Goal: Browse casually

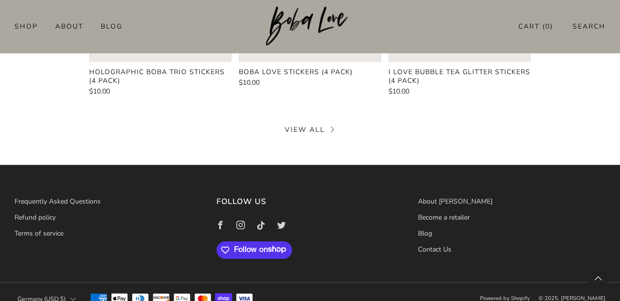
scroll to position [434, 0]
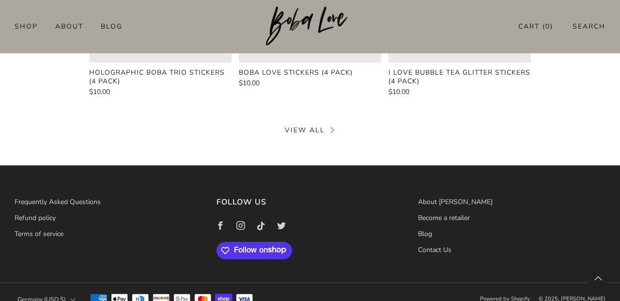
click at [313, 130] on link "View all" at bounding box center [310, 130] width 50 height 9
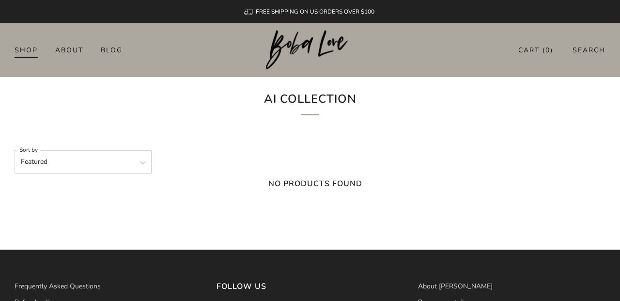
click at [29, 50] on link "Shop" at bounding box center [26, 50] width 23 height 16
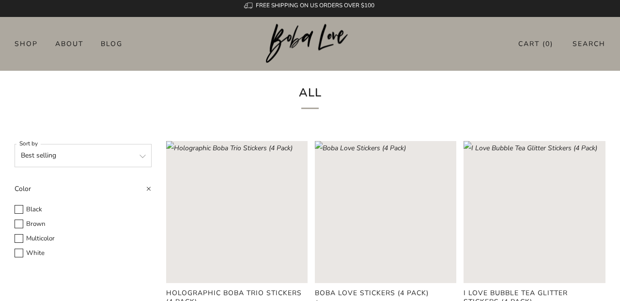
scroll to position [5, 0]
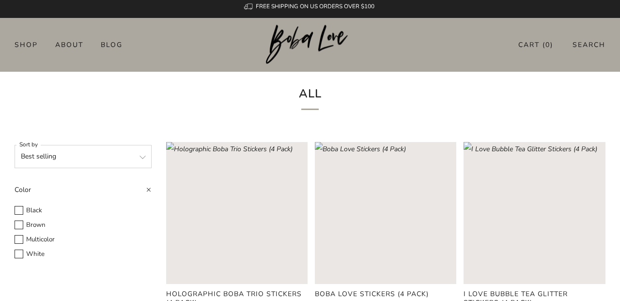
select select "price-ascending"
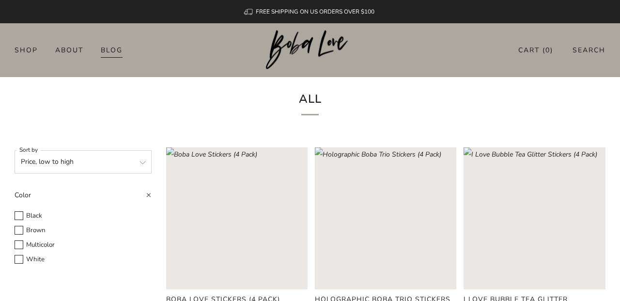
click at [106, 48] on link "Blog" at bounding box center [112, 50] width 22 height 16
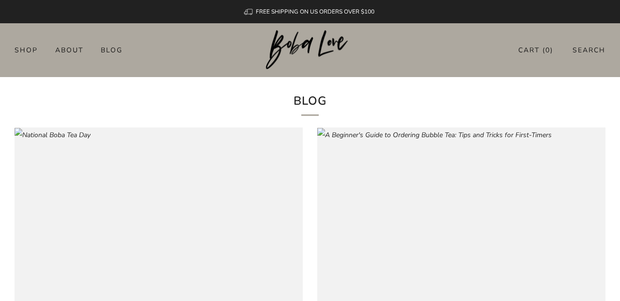
click at [590, 51] on link "Search" at bounding box center [589, 50] width 33 height 16
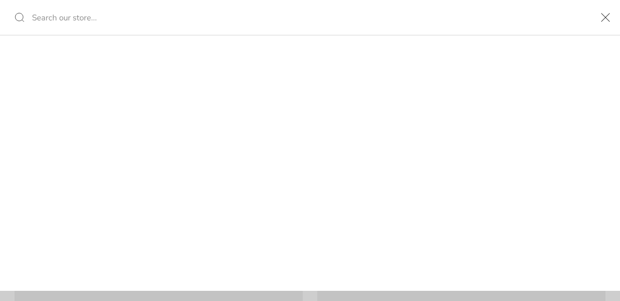
click at [607, 18] on icon "close" at bounding box center [606, 17] width 12 height 12
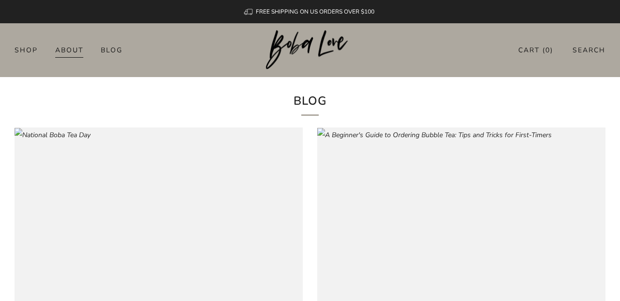
click at [62, 49] on link "About" at bounding box center [69, 50] width 28 height 16
